Goal: Register for event/course

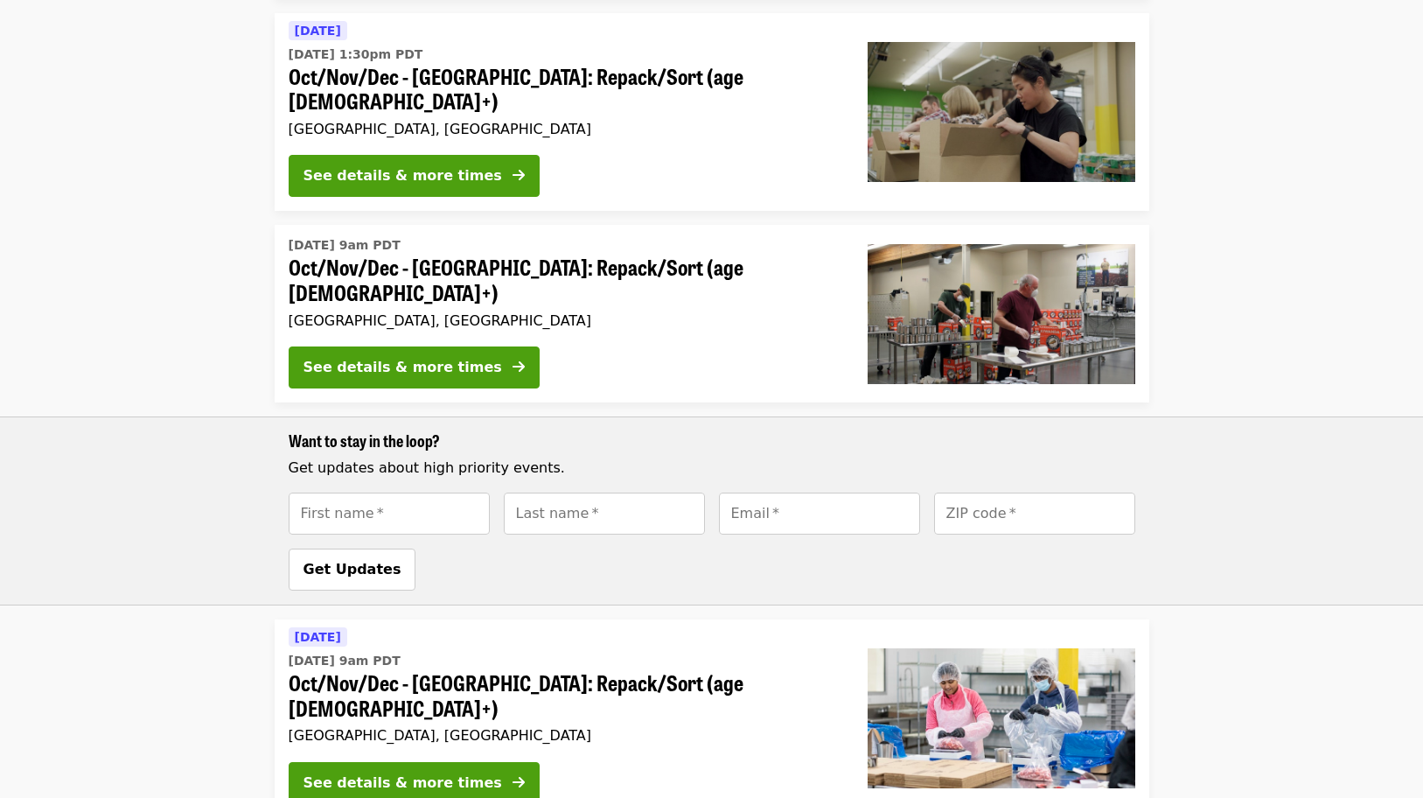
scroll to position [592, 0]
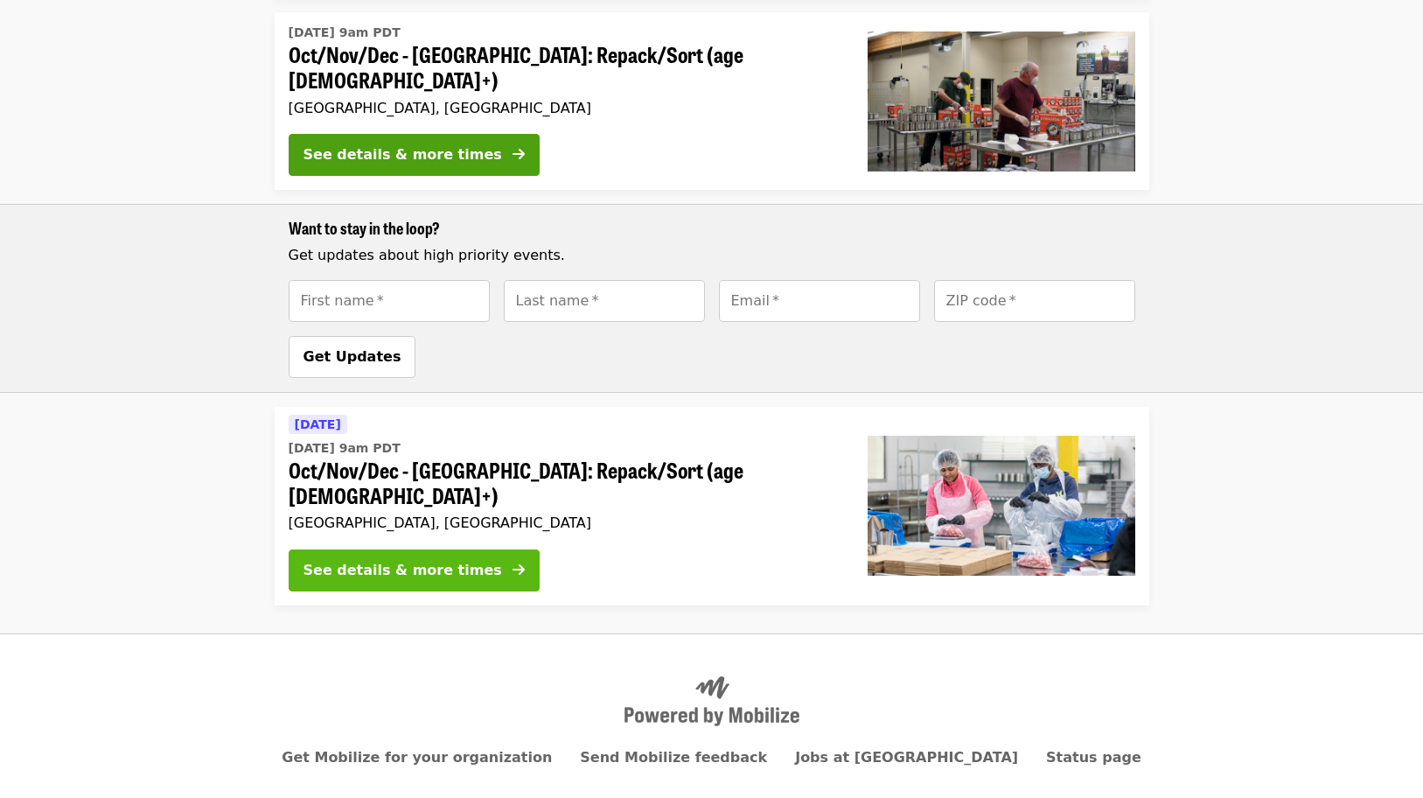
click at [387, 560] on div "See details & more times" at bounding box center [402, 570] width 199 height 21
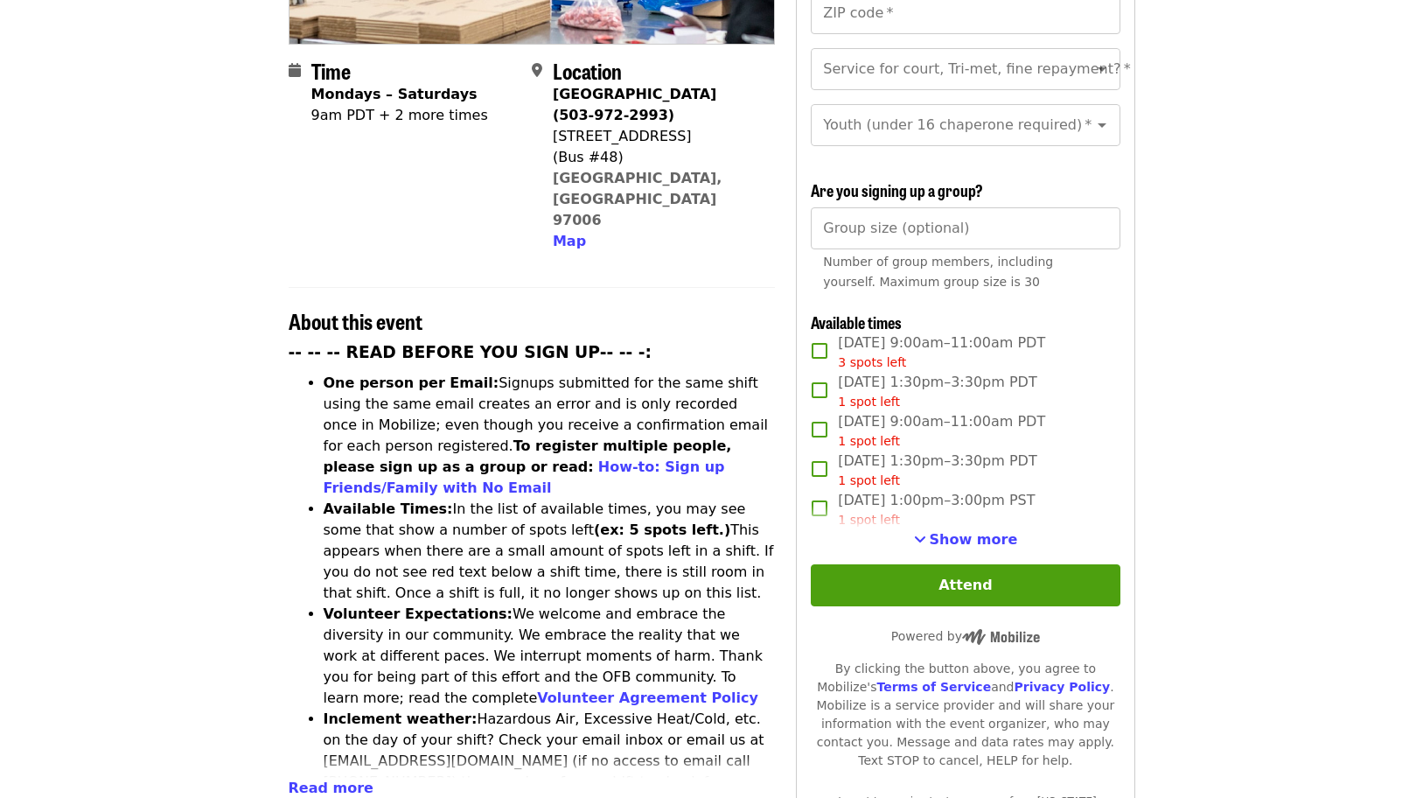
scroll to position [437, 0]
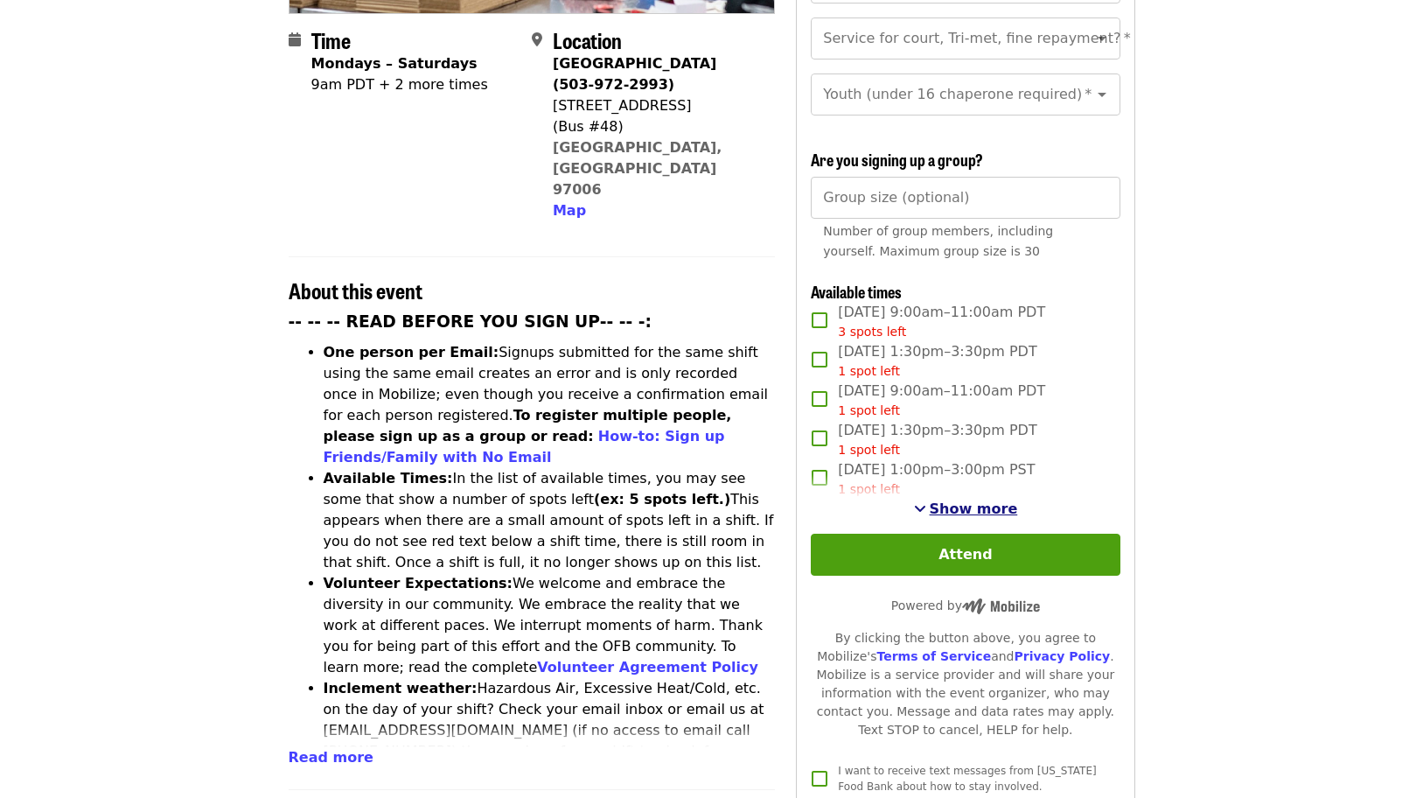
click at [978, 505] on span "Show more" at bounding box center [974, 508] width 88 height 17
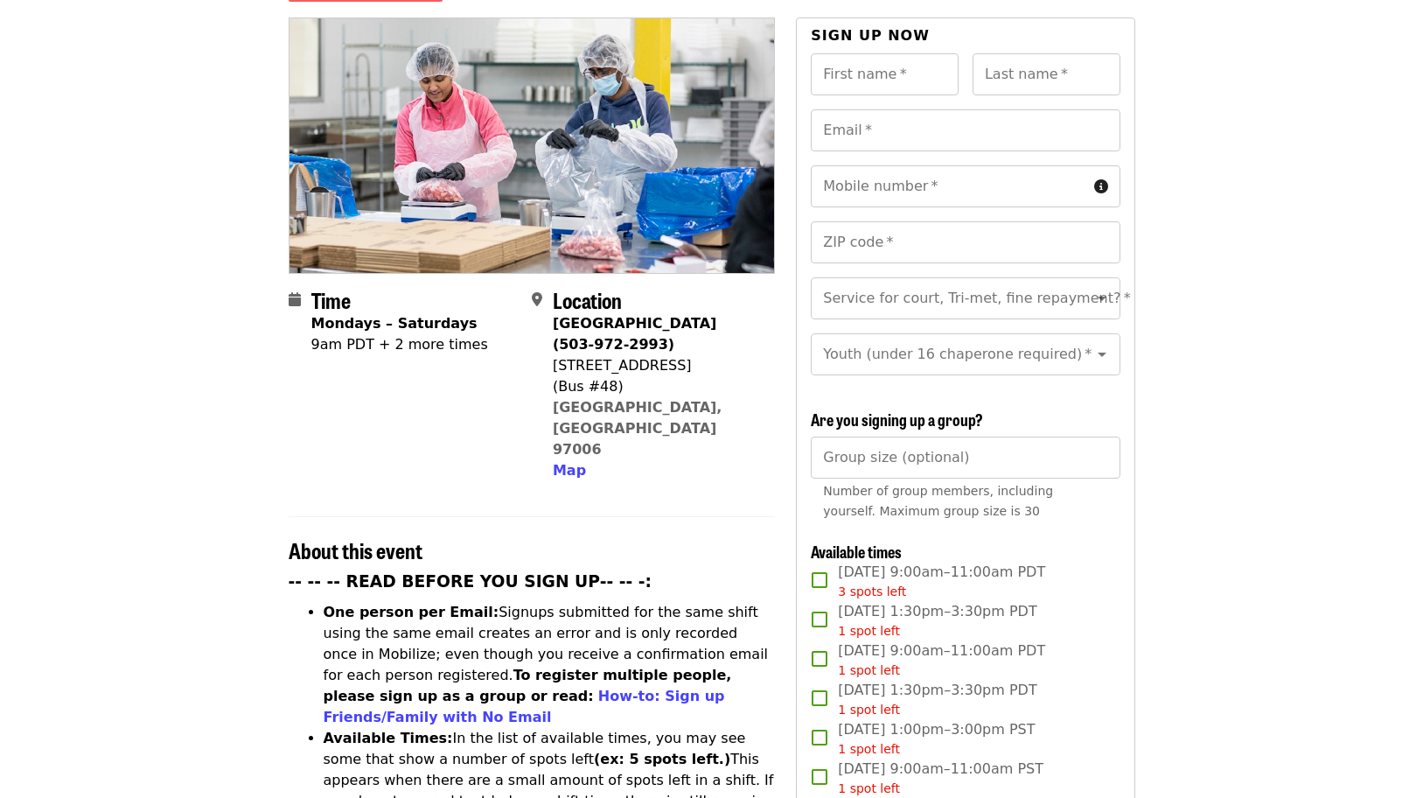
scroll to position [0, 0]
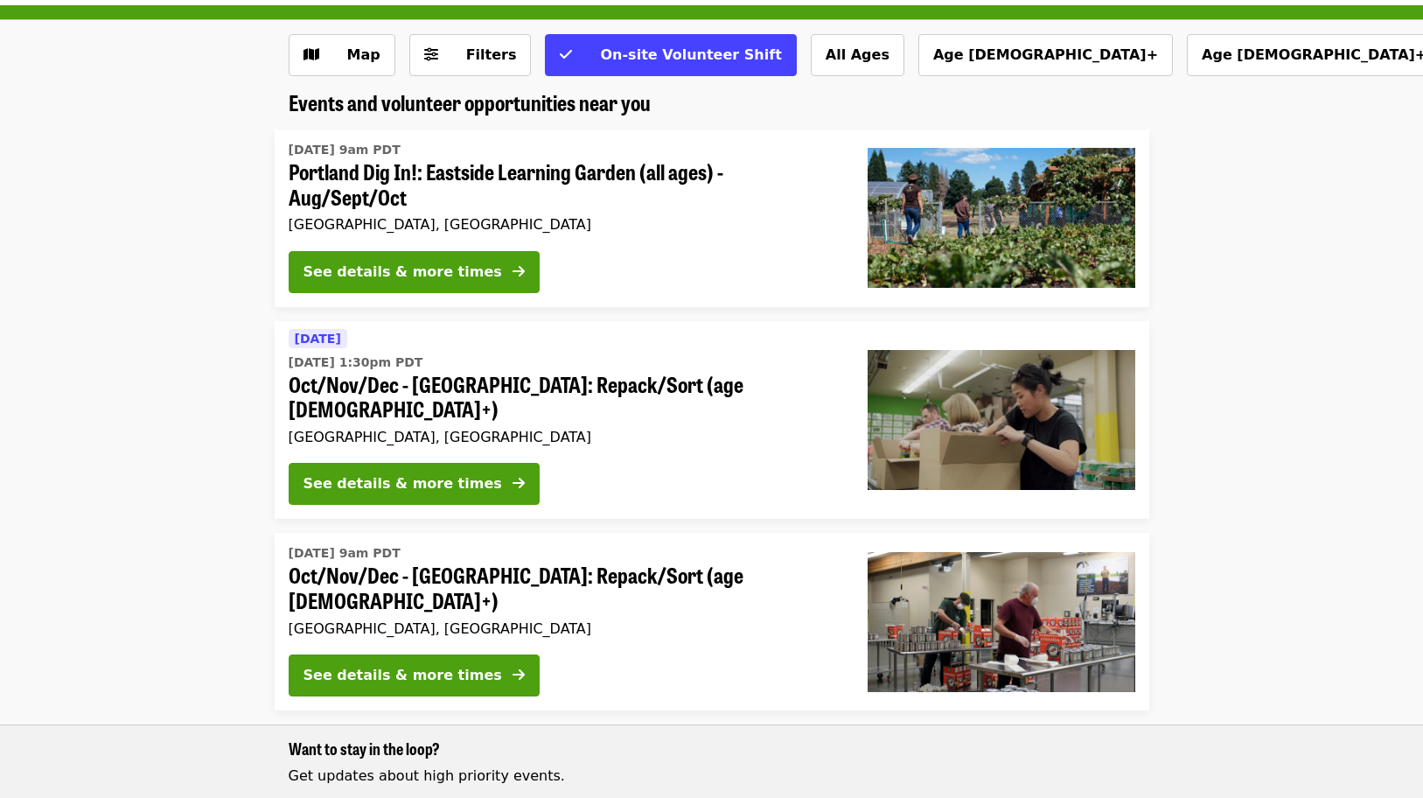
scroll to position [67, 0]
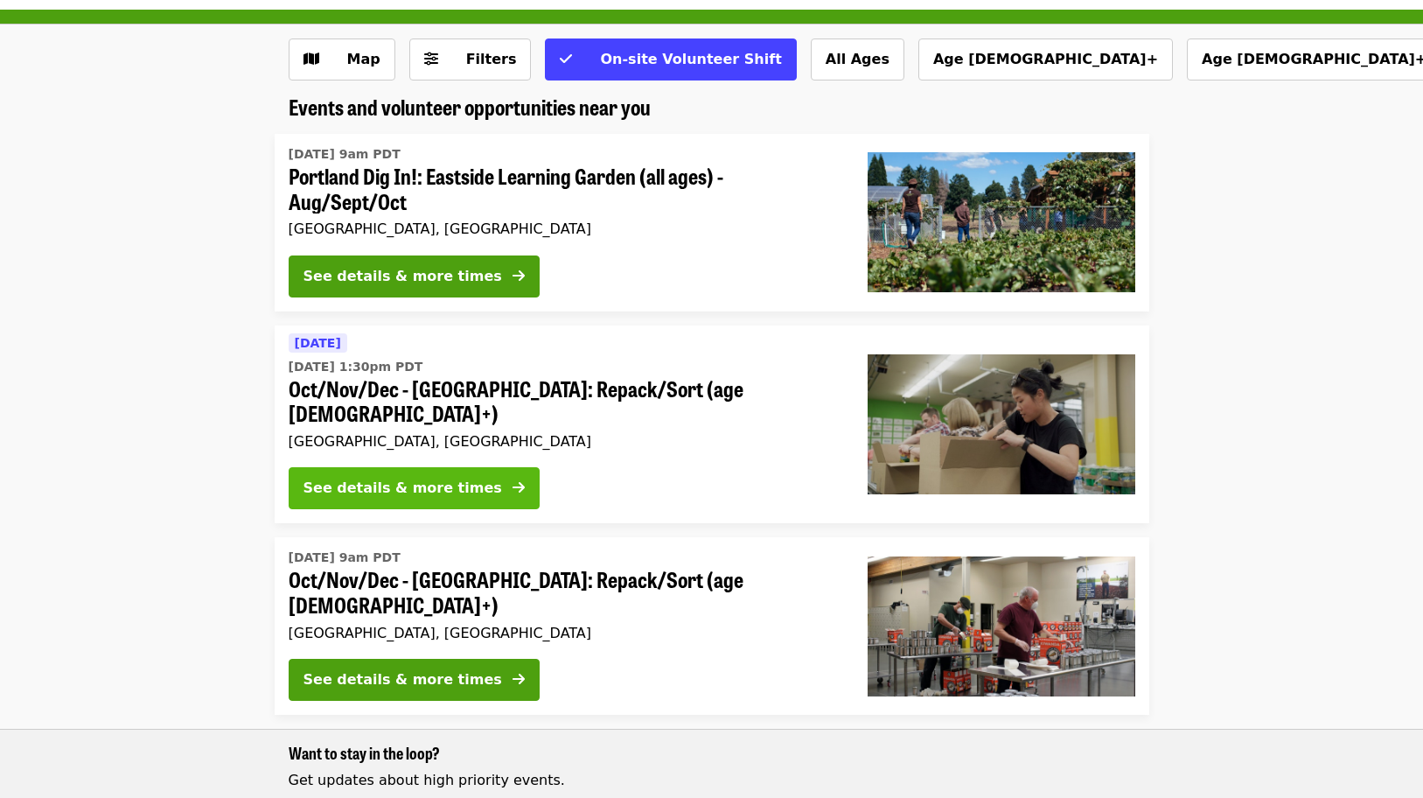
click at [372, 478] on div "See details & more times" at bounding box center [402, 488] width 199 height 21
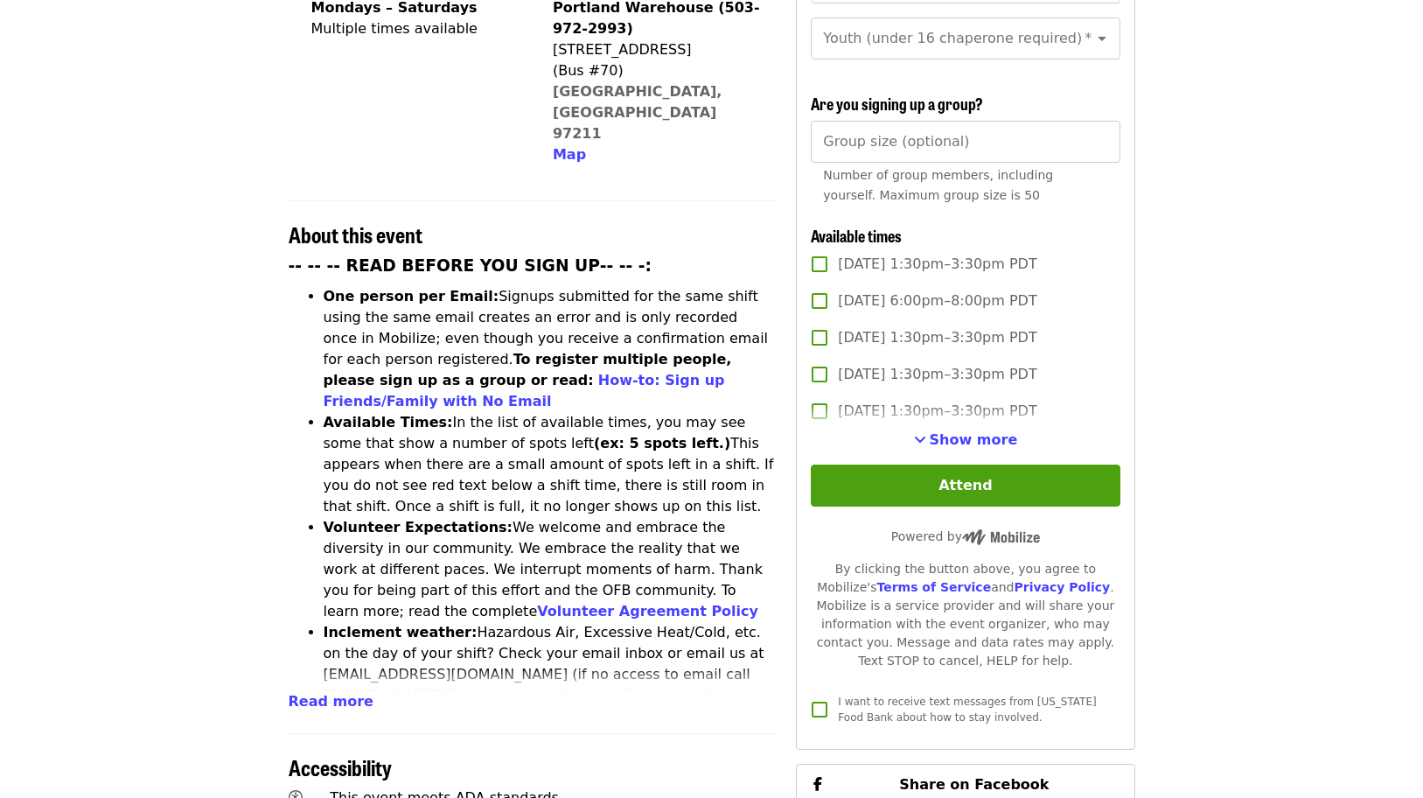
scroll to position [437, 0]
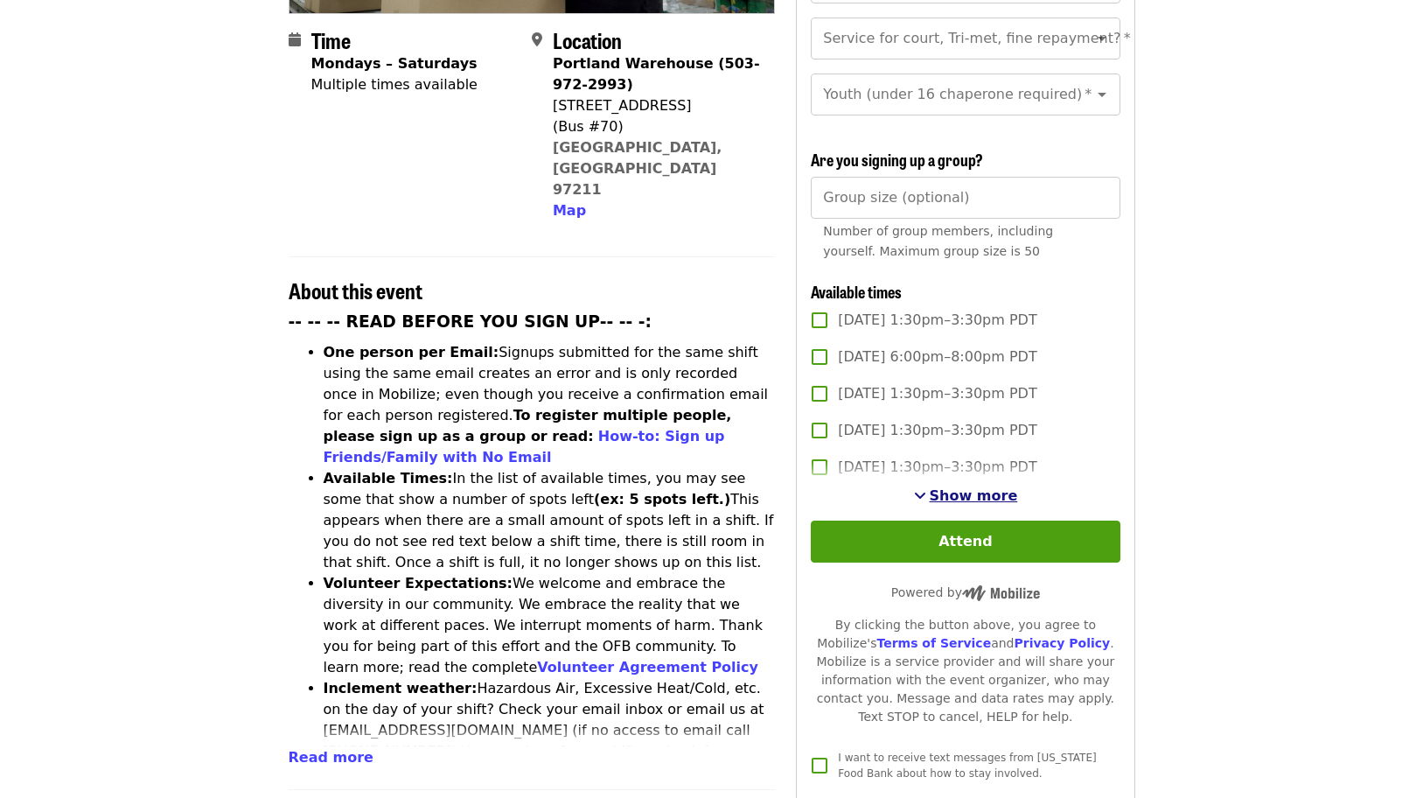
click at [980, 487] on span "Show more" at bounding box center [974, 495] width 88 height 17
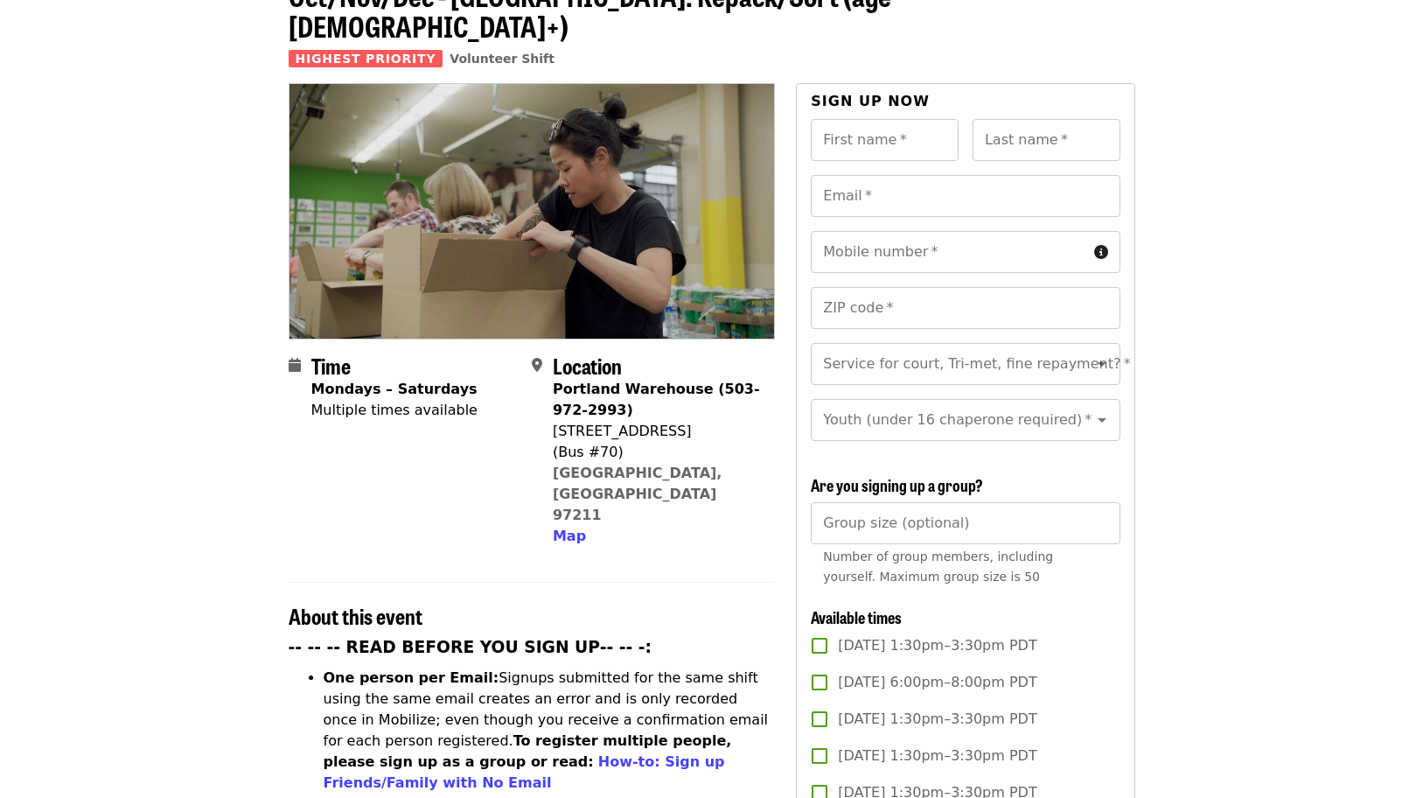
scroll to position [0, 0]
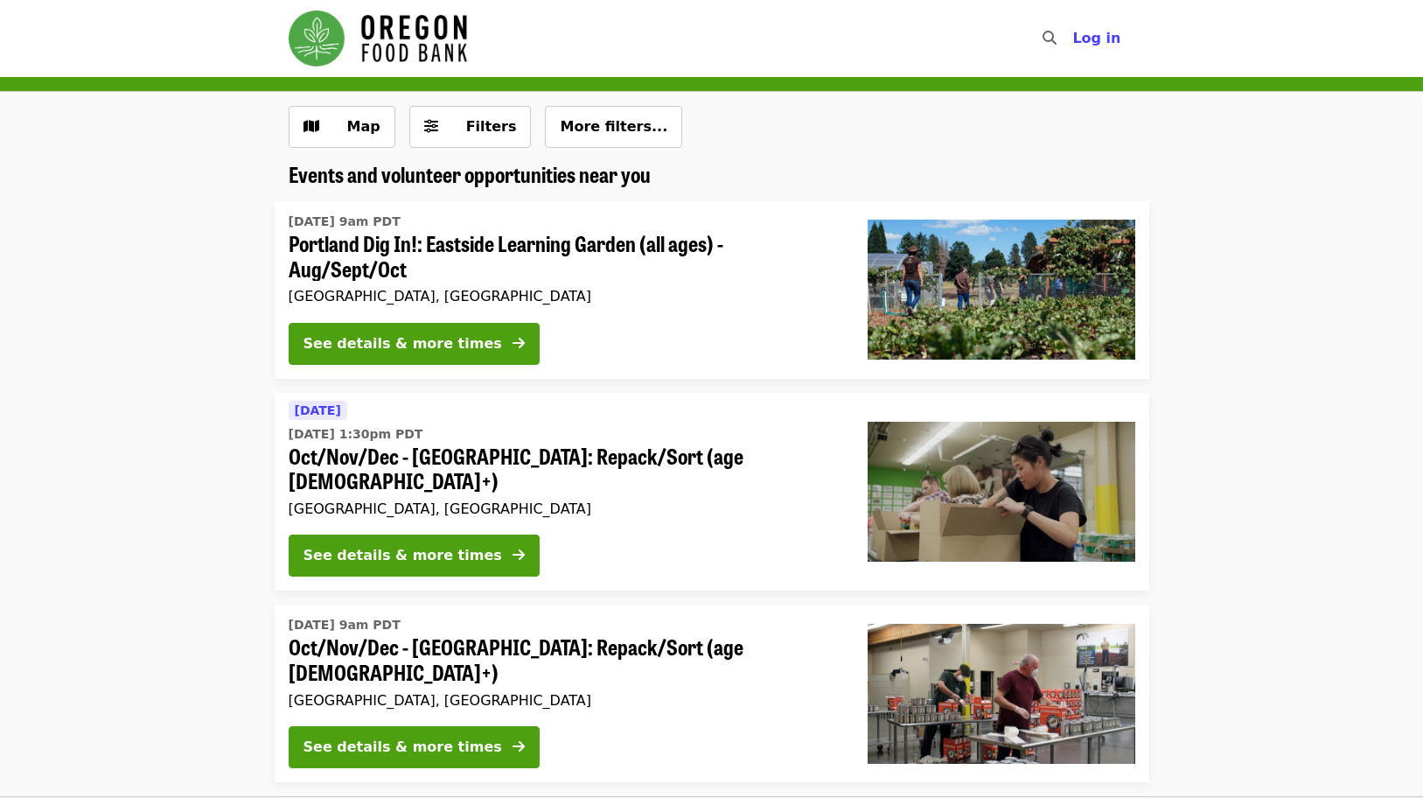
scroll to position [67, 0]
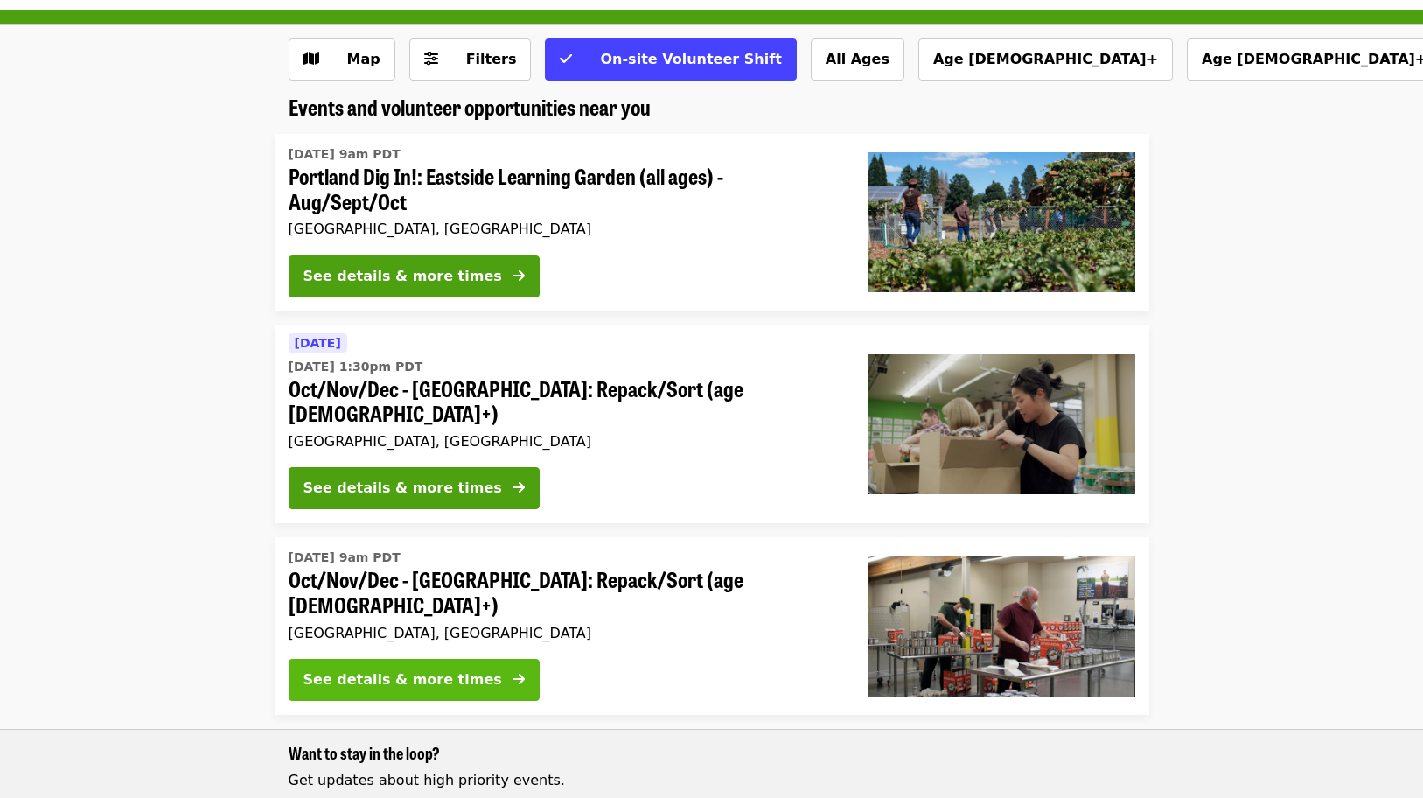
click at [380, 669] on div "See details & more times" at bounding box center [402, 679] width 199 height 21
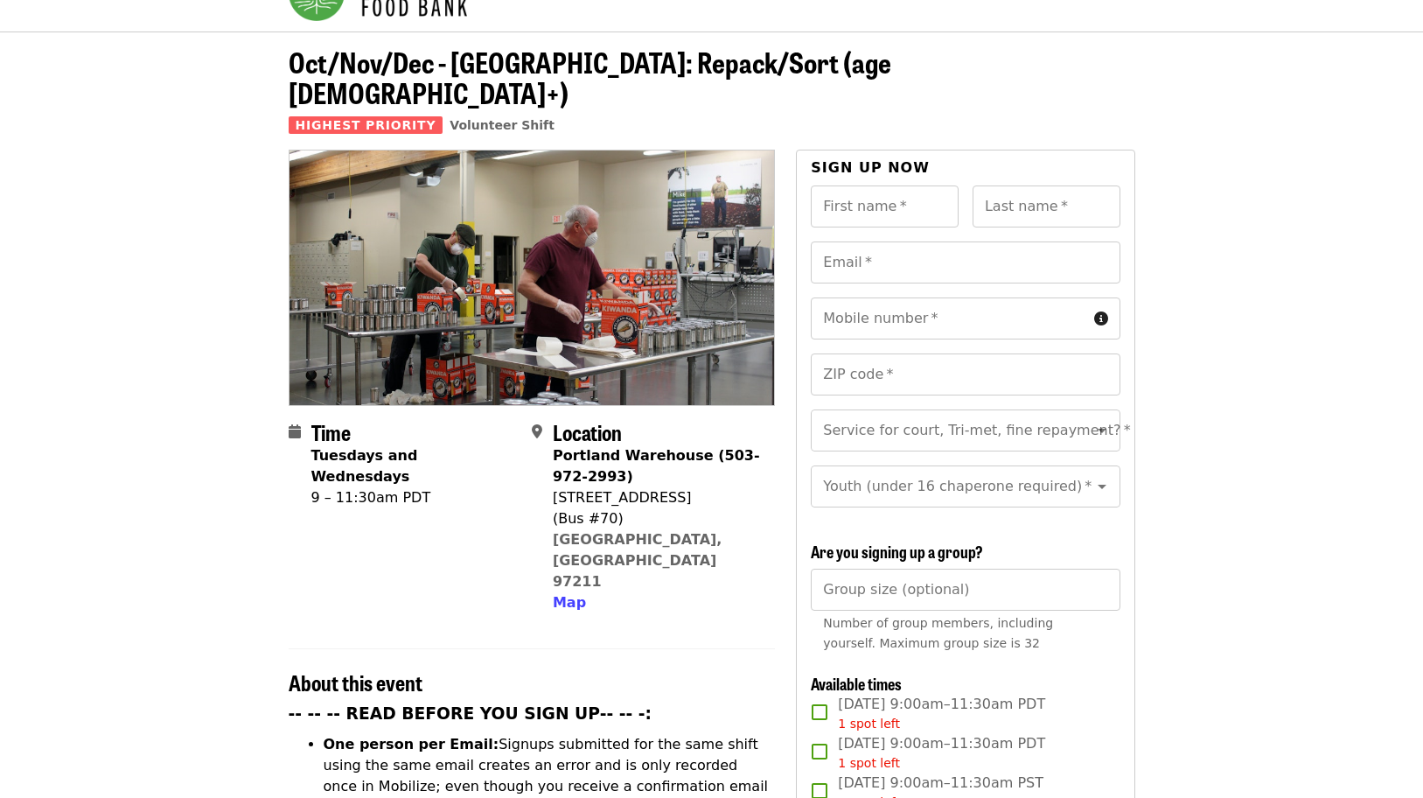
scroll to position [87, 0]
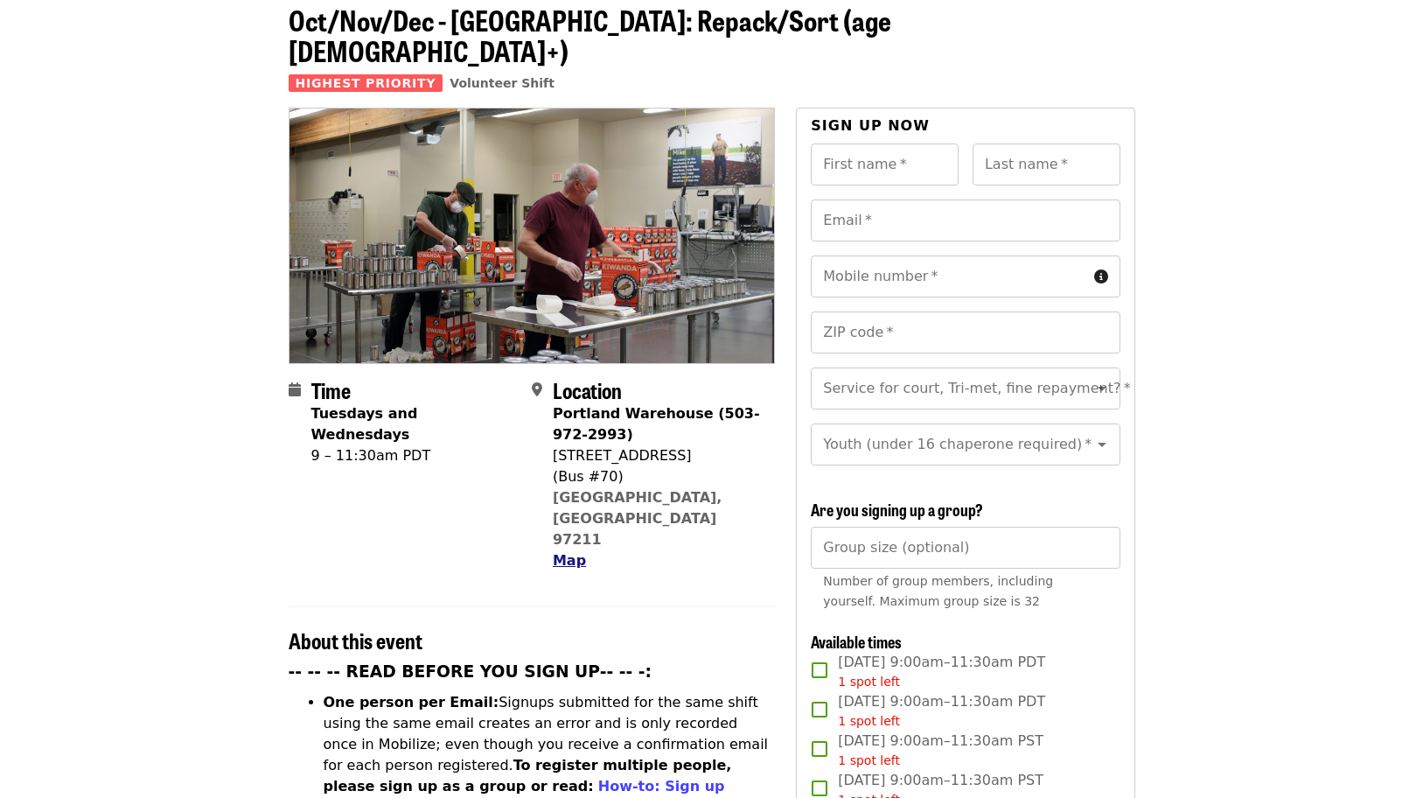
click at [565, 552] on span "Map" at bounding box center [569, 560] width 33 height 17
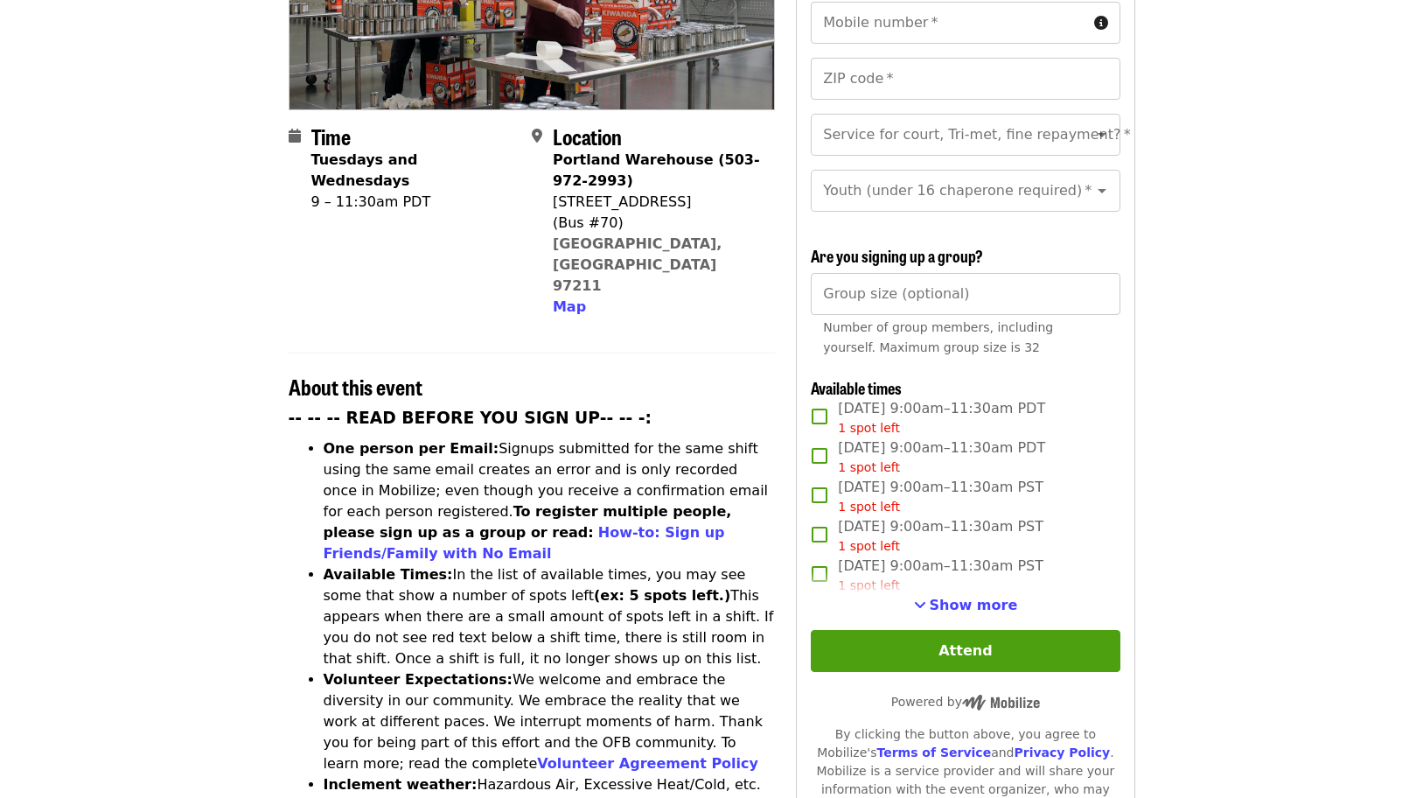
scroll to position [236, 0]
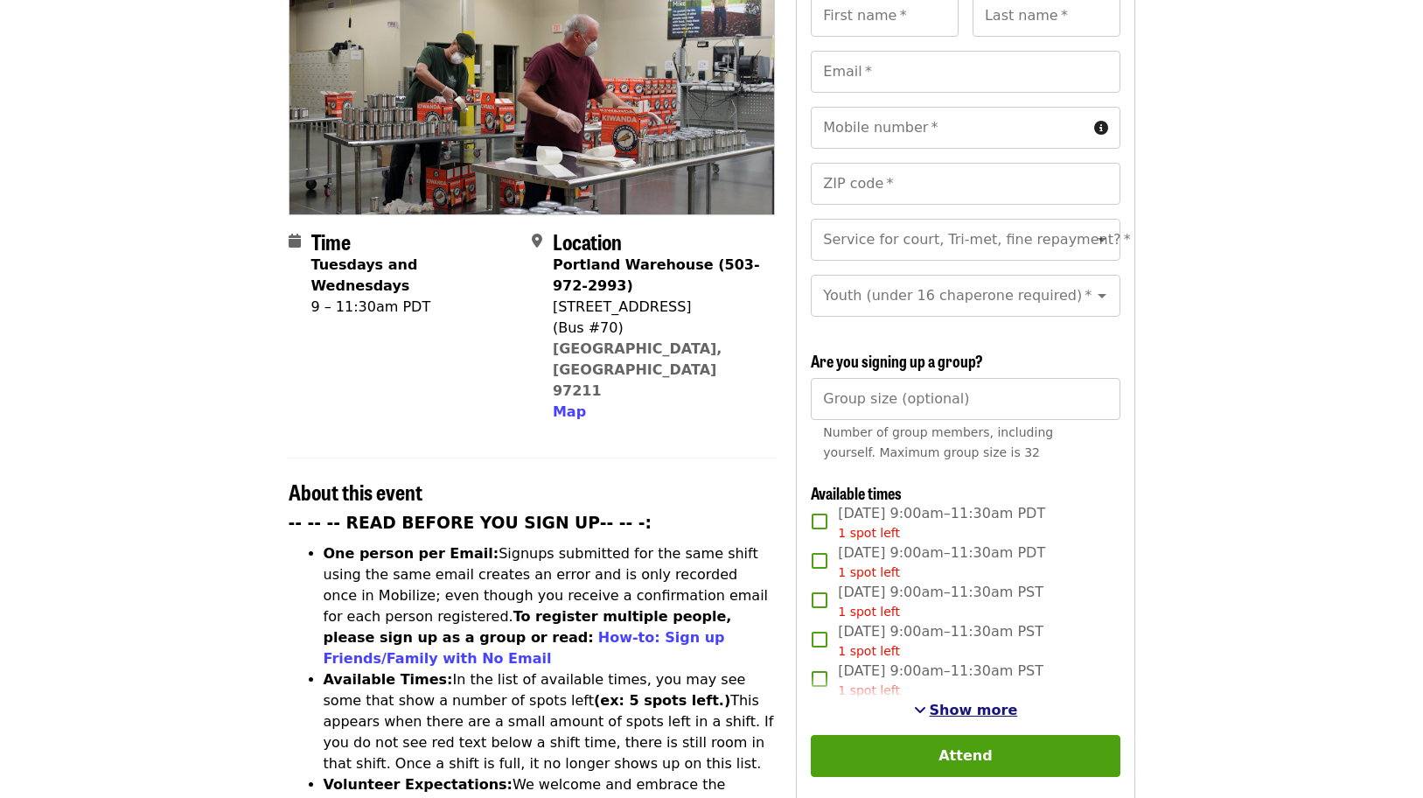
click at [966, 706] on span "Show more" at bounding box center [974, 709] width 88 height 17
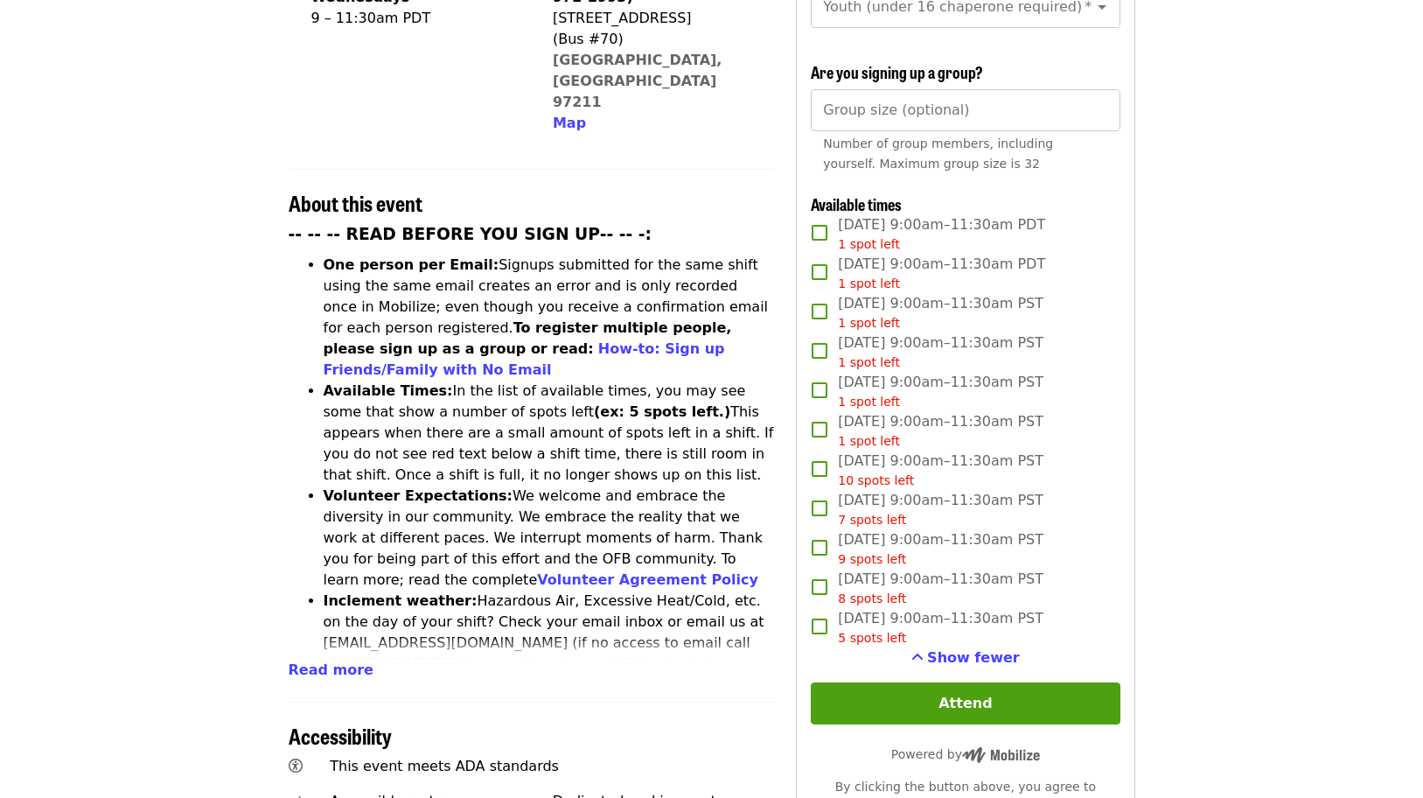
scroll to position [175, 0]
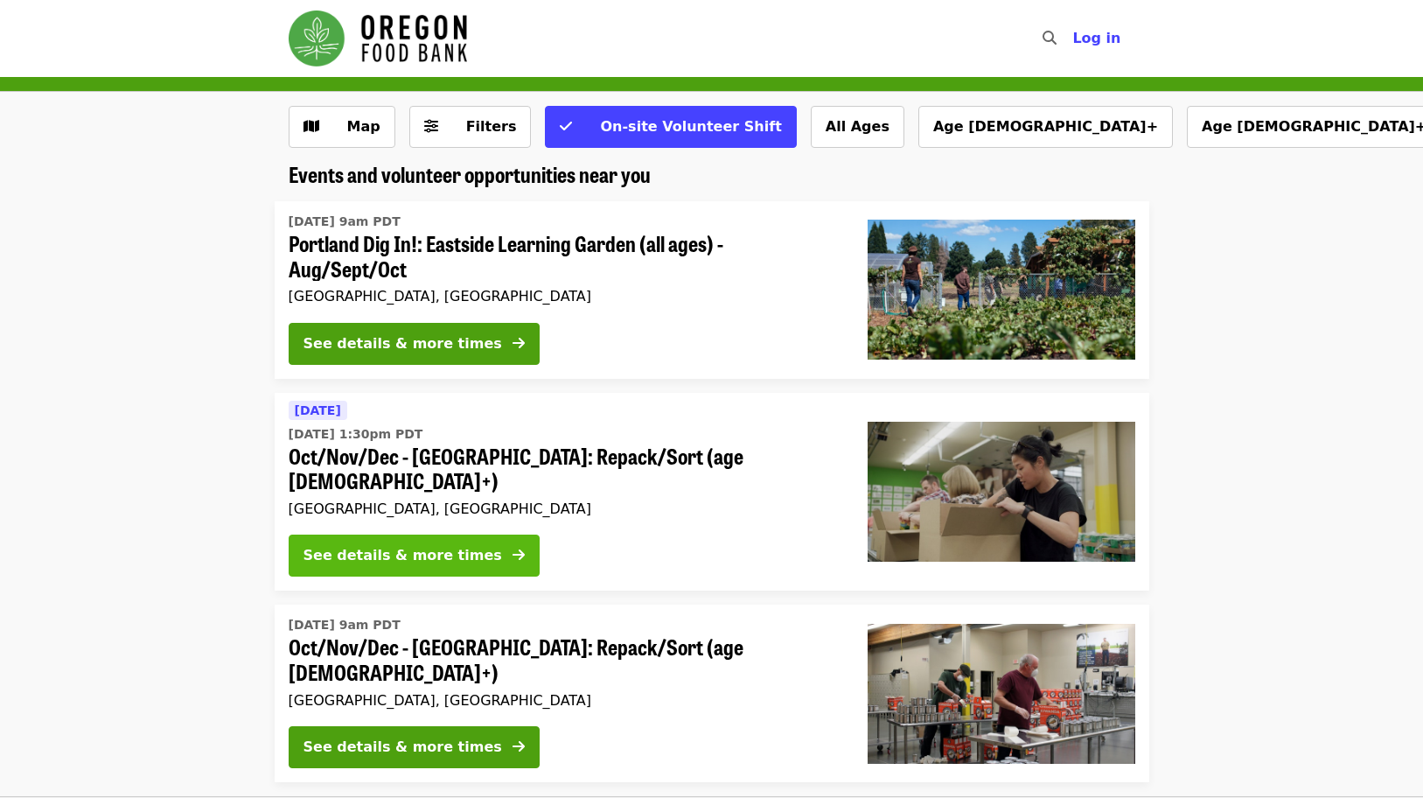
click at [406, 545] on div "See details & more times" at bounding box center [402, 555] width 199 height 21
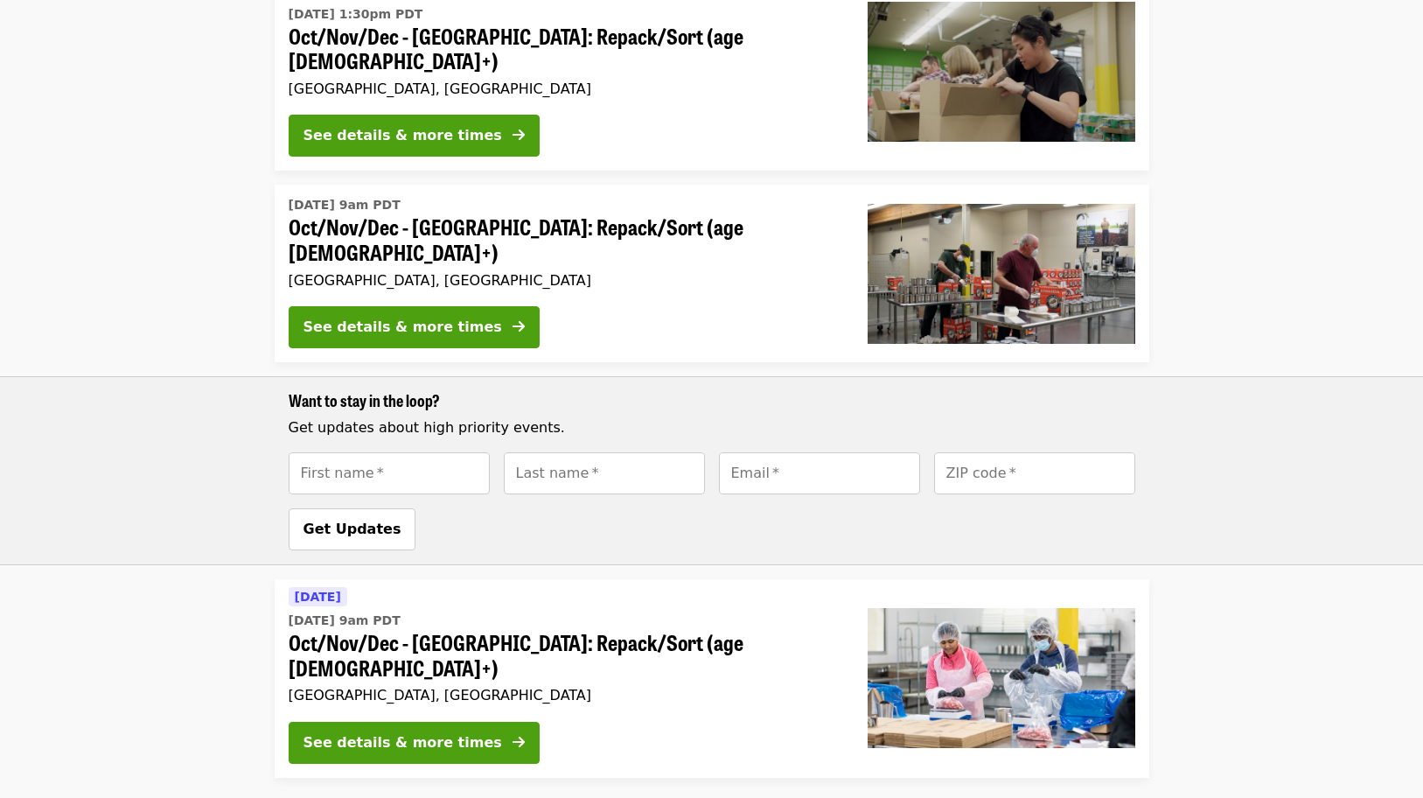
scroll to position [437, 0]
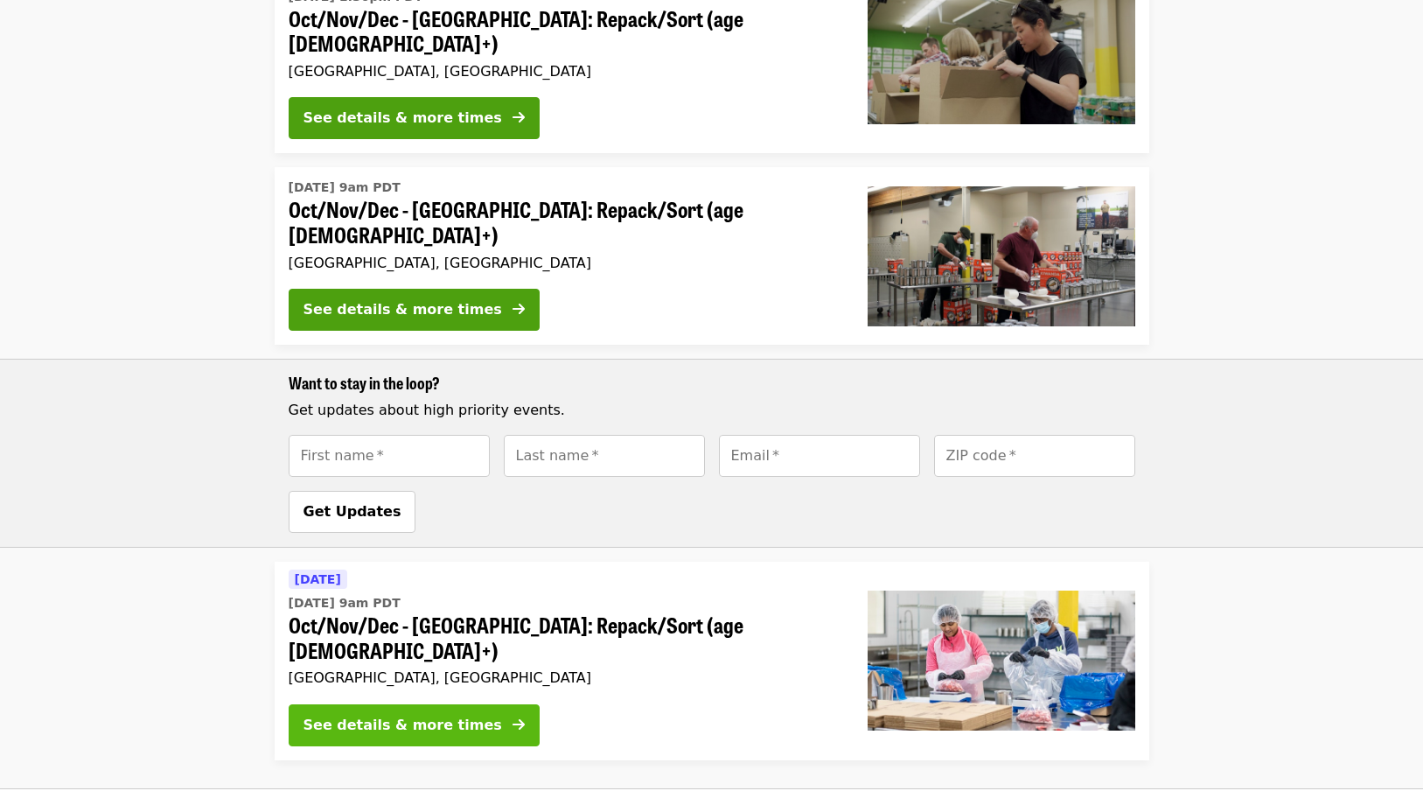
click at [401, 715] on div "See details & more times" at bounding box center [402, 725] width 199 height 21
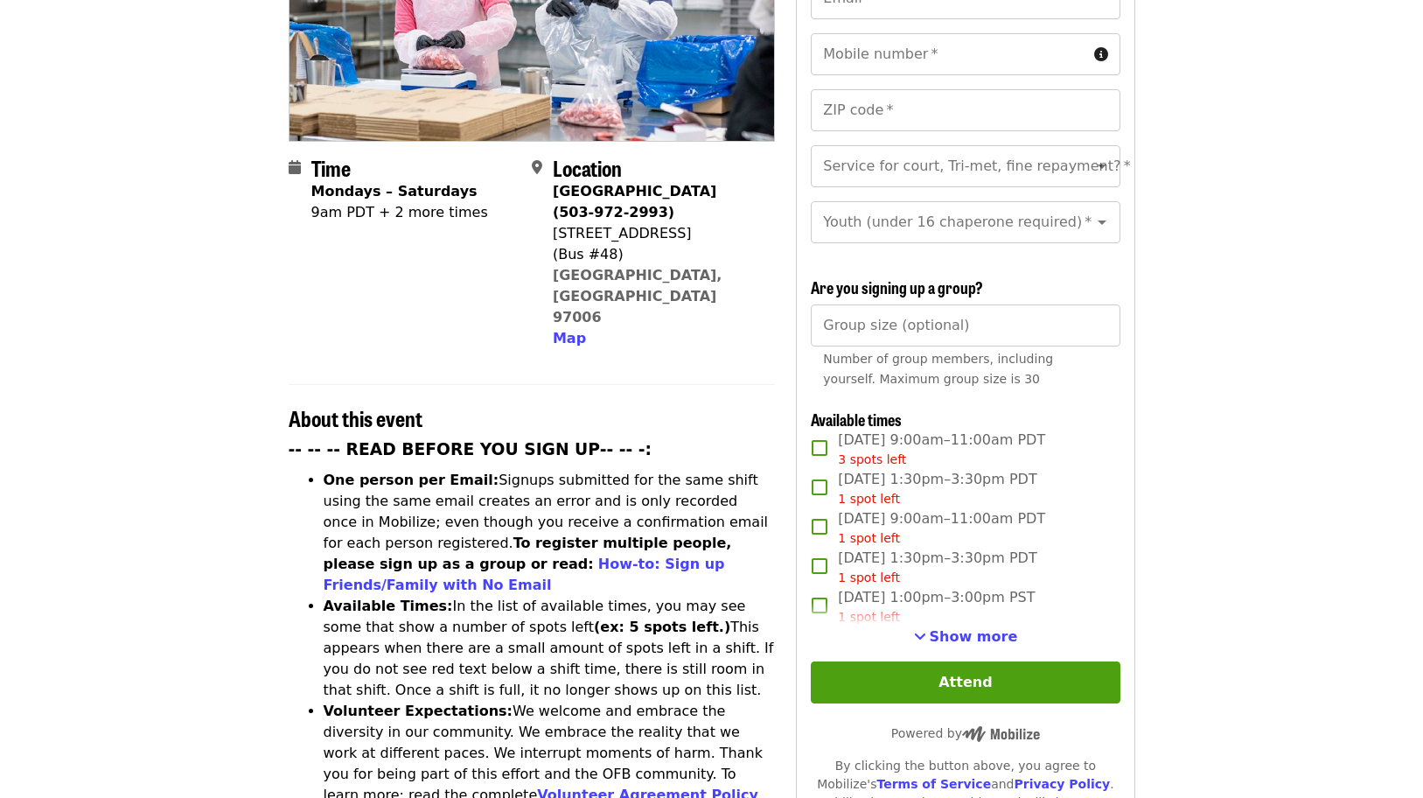
scroll to position [350, 0]
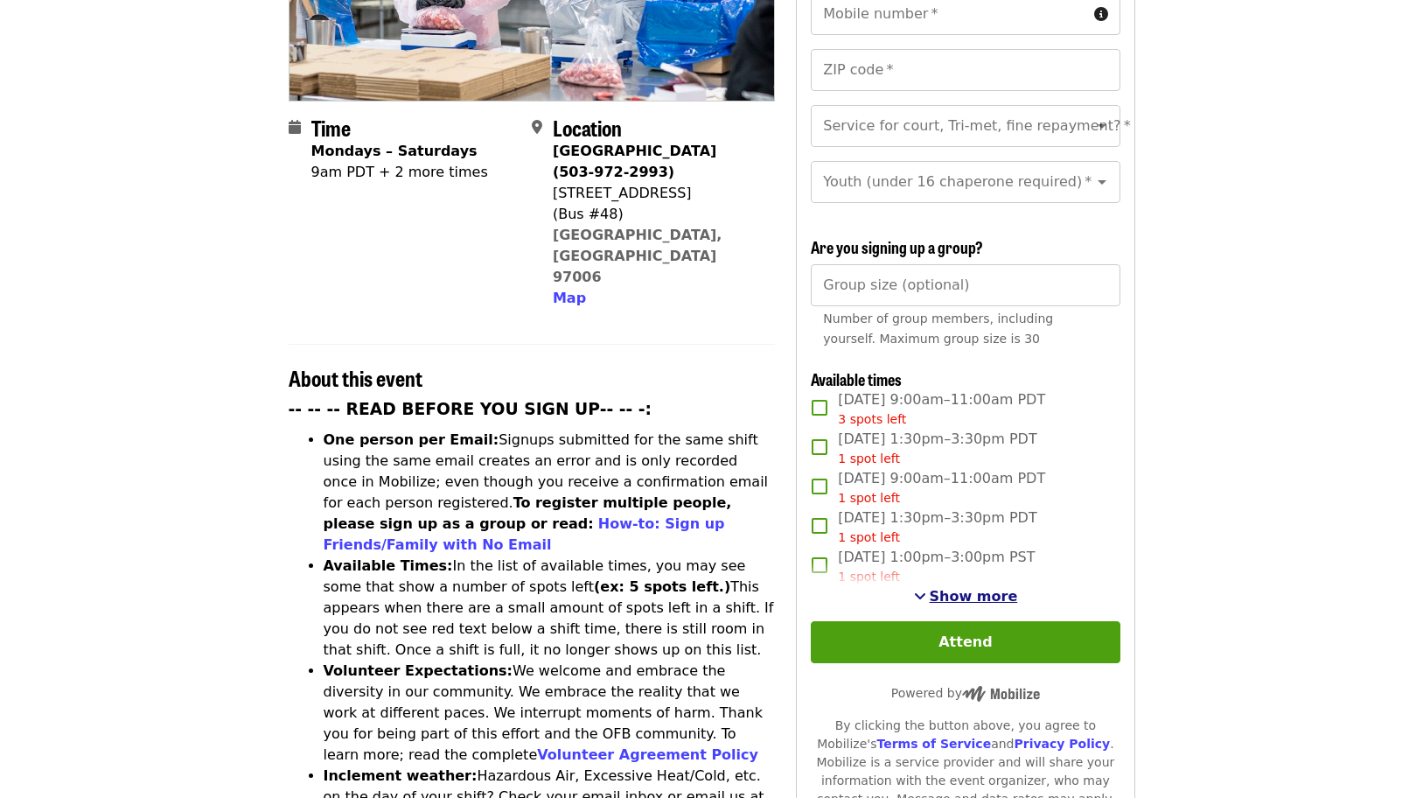
click at [961, 590] on span "Show more" at bounding box center [974, 596] width 88 height 17
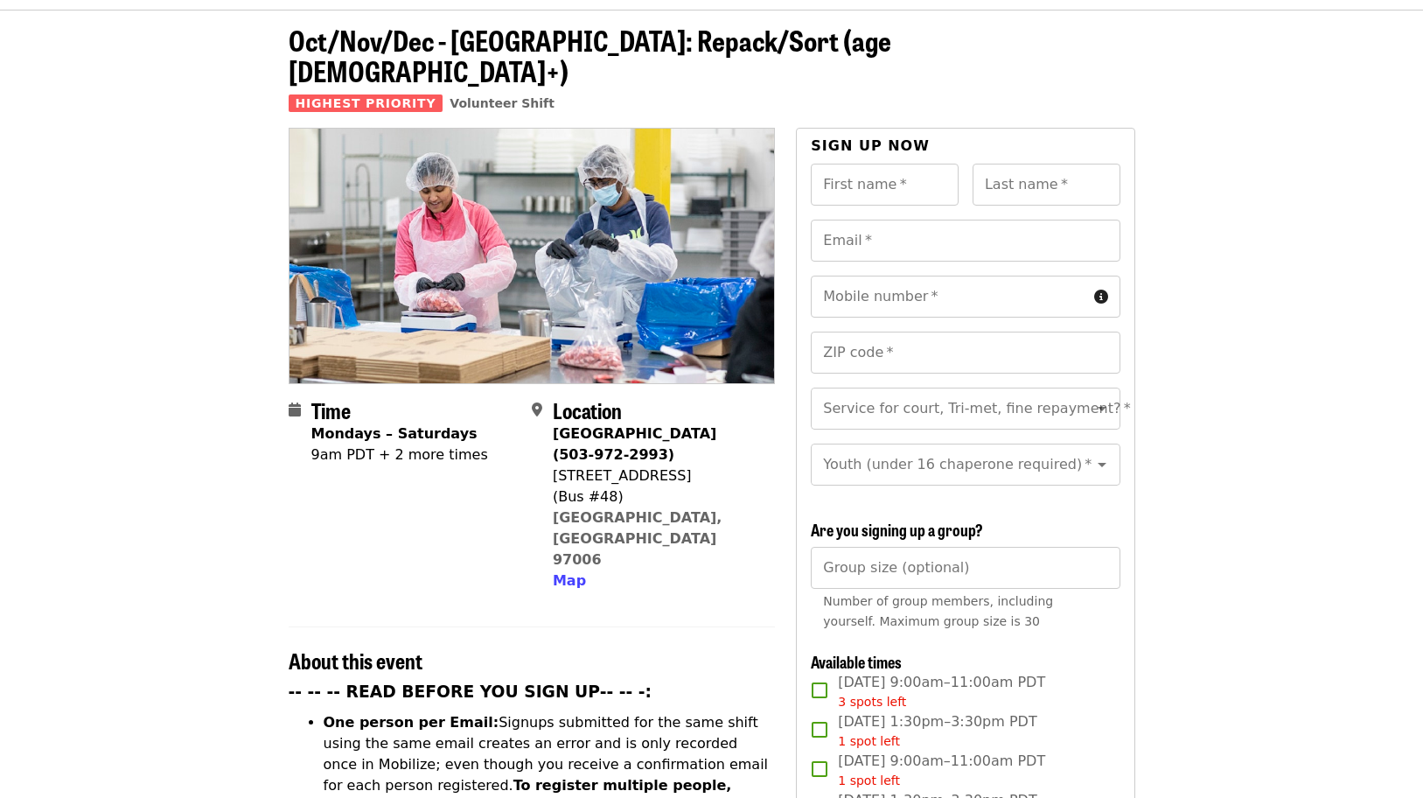
scroll to position [0, 0]
